Goal: Task Accomplishment & Management: Manage account settings

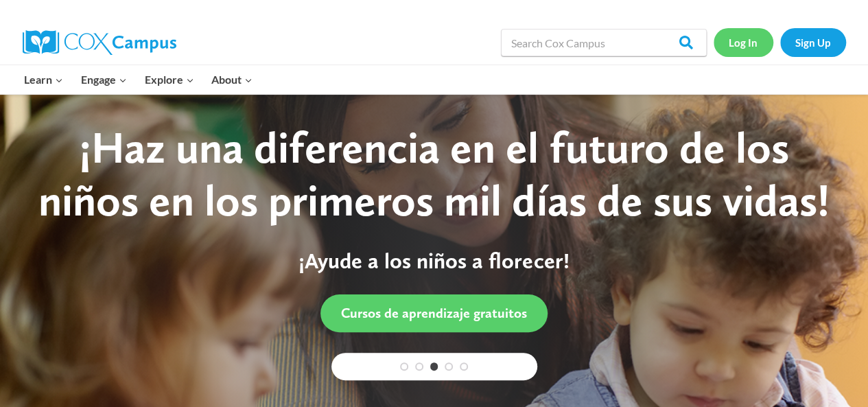
click at [734, 41] on link "Log In" at bounding box center [744, 42] width 60 height 28
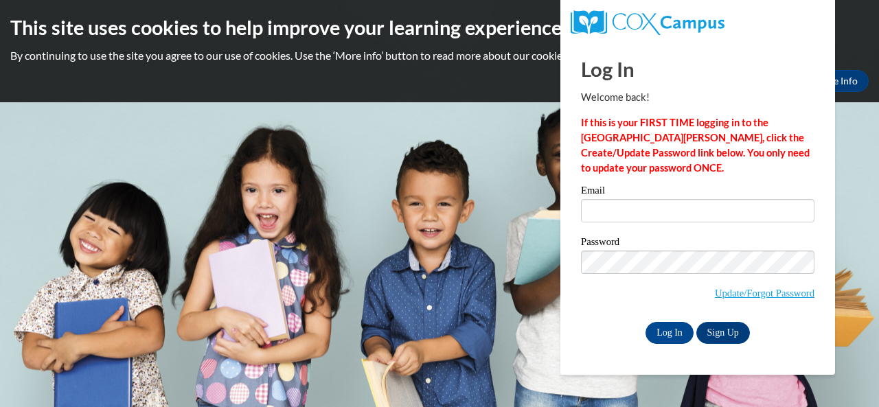
click at [699, 231] on div "Email" at bounding box center [697, 208] width 233 height 47
click at [690, 217] on input "Email" at bounding box center [697, 210] width 233 height 23
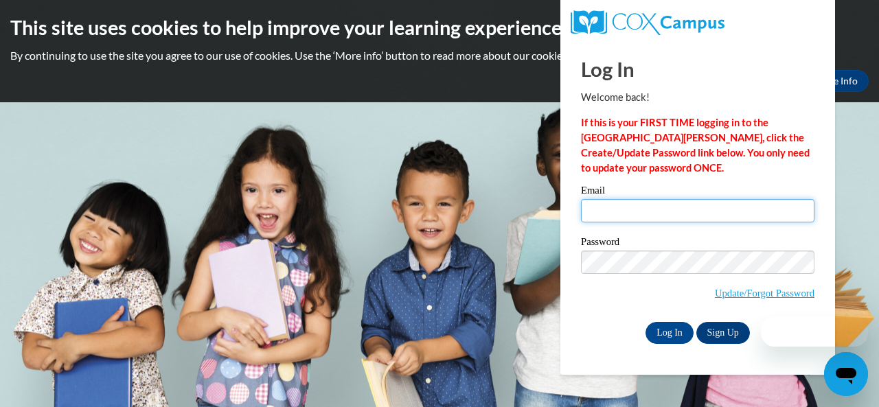
type input "[EMAIL_ADDRESS][DOMAIN_NAME]"
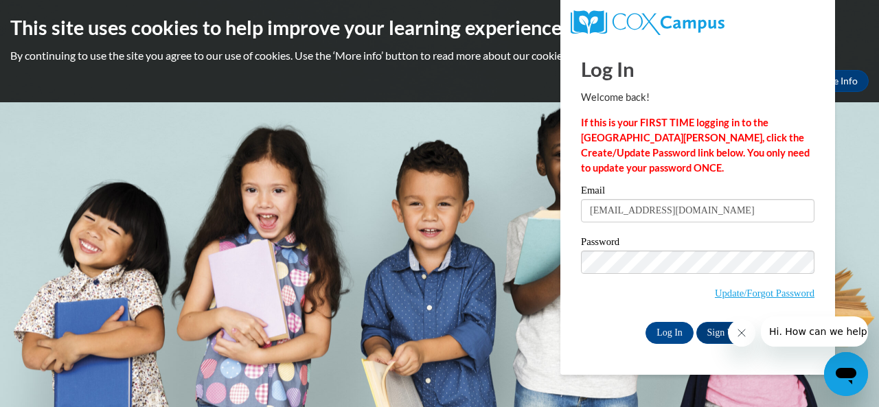
click at [650, 224] on div "Email dilmarmya200@gmail.com" at bounding box center [697, 208] width 233 height 47
click at [651, 224] on div "Email dilmarmya200@gmail.com" at bounding box center [697, 208] width 233 height 47
click at [641, 210] on input "dilmarmya200@gmail.com" at bounding box center [697, 210] width 233 height 23
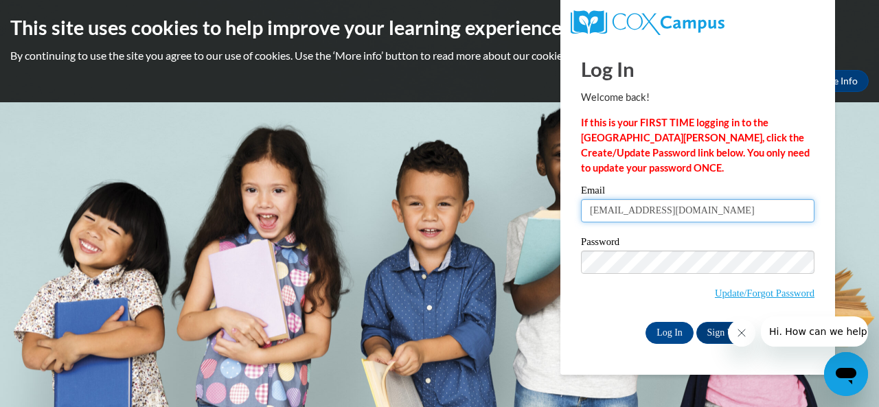
click at [603, 214] on input "eo47986@muscogee.k12.ga.us" at bounding box center [697, 210] width 233 height 23
type input "[EMAIL_ADDRESS][DOMAIN_NAME]"
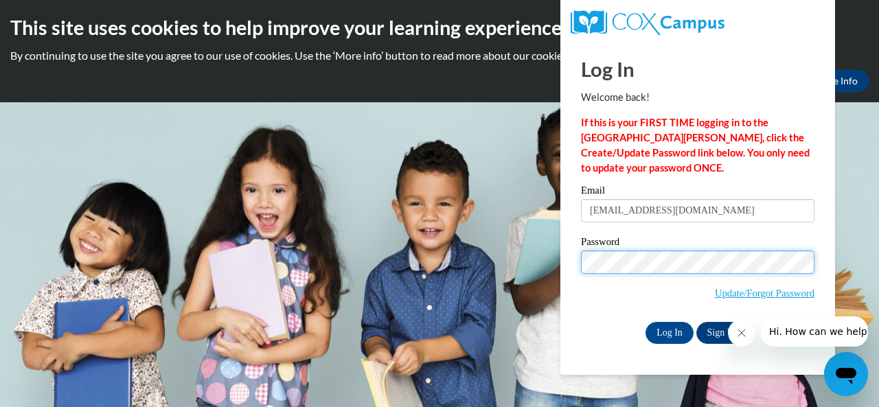
click at [645, 322] on input "Log In" at bounding box center [669, 333] width 48 height 22
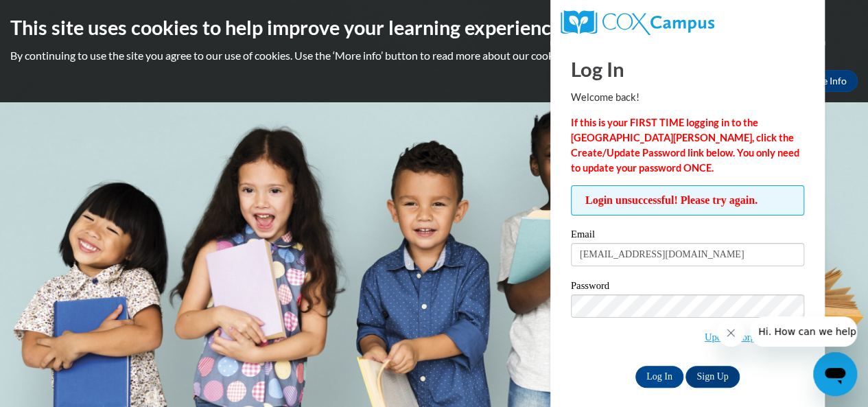
click at [636, 366] on input "Log In" at bounding box center [660, 377] width 48 height 22
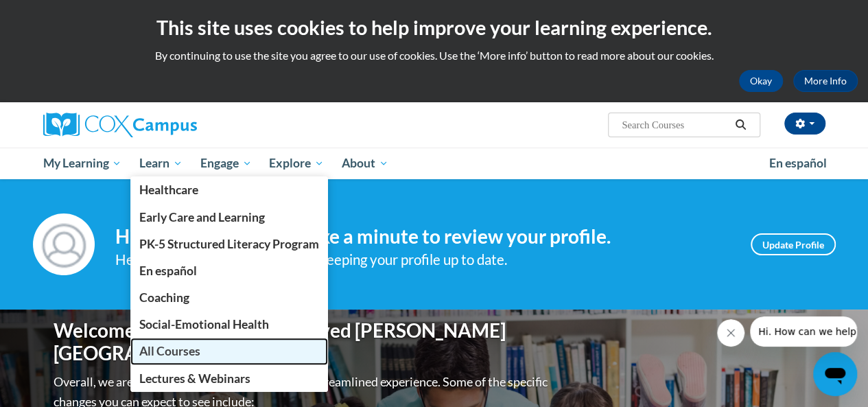
click at [219, 344] on link "All Courses" at bounding box center [229, 351] width 198 height 27
